Goal: Check status: Check status

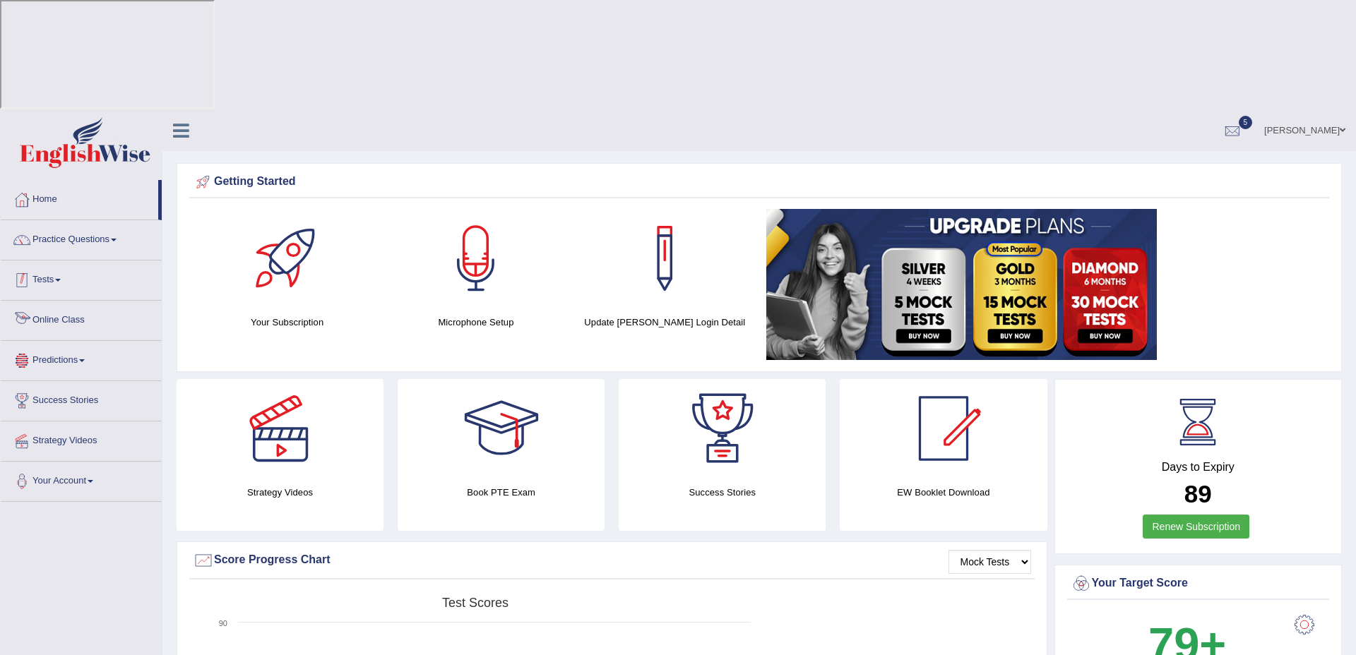
click at [61, 279] on span at bounding box center [58, 280] width 6 height 3
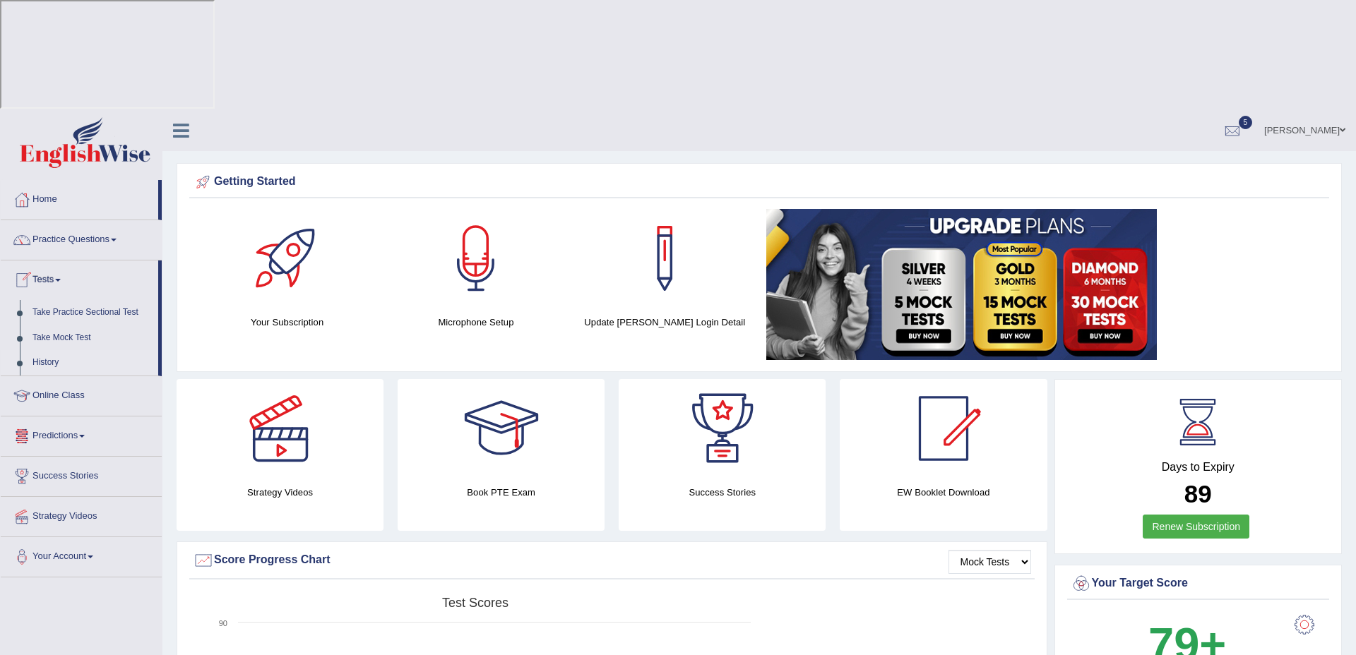
click at [53, 350] on link "History" at bounding box center [92, 362] width 132 height 25
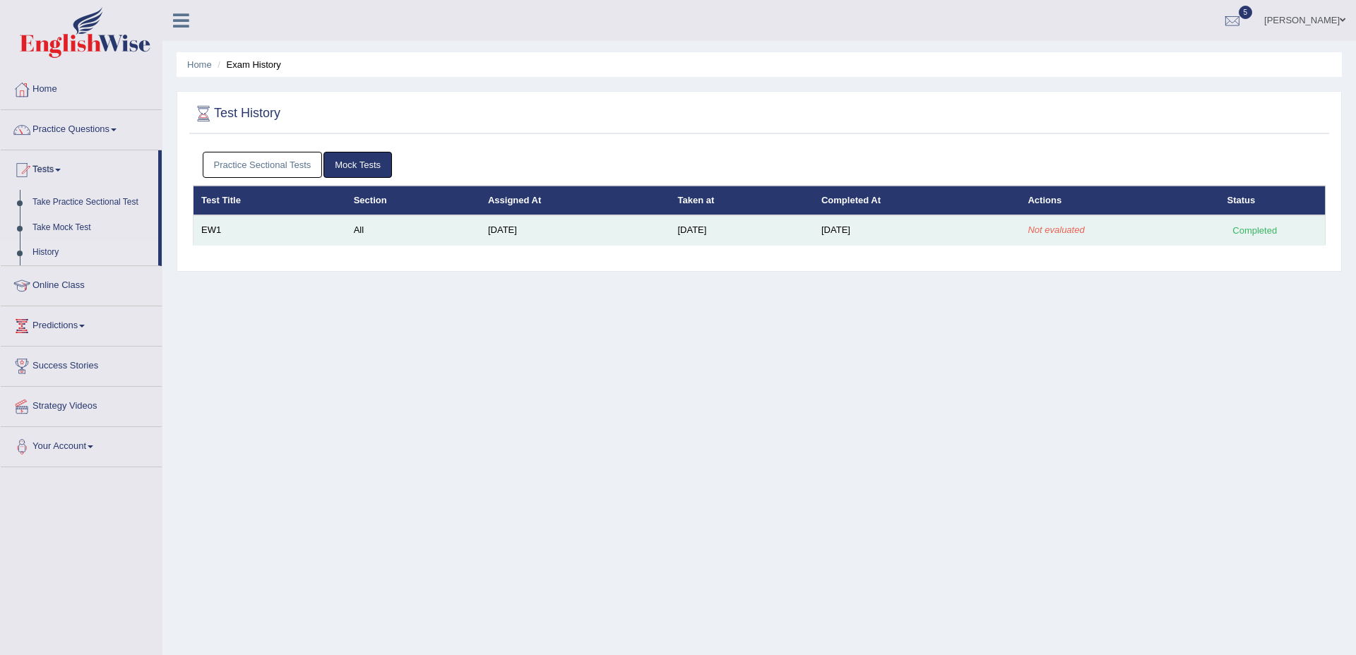
click at [480, 232] on td "[DATE]" at bounding box center [575, 230] width 190 height 30
